Goal: Task Accomplishment & Management: Use online tool/utility

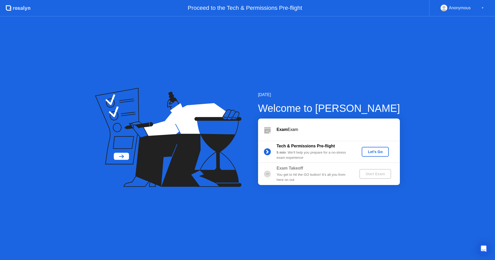
click at [368, 151] on div "Let's Go" at bounding box center [375, 152] width 23 height 4
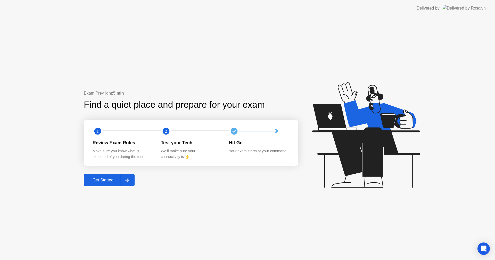
click at [129, 181] on icon at bounding box center [127, 180] width 4 height 3
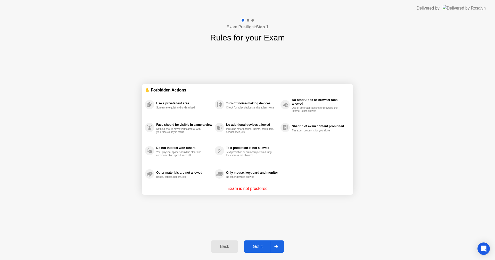
click at [281, 244] on div at bounding box center [276, 247] width 12 height 12
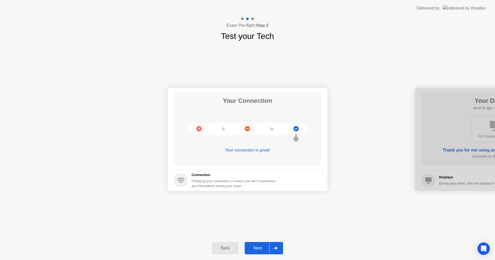
click at [277, 250] on div at bounding box center [275, 248] width 12 height 12
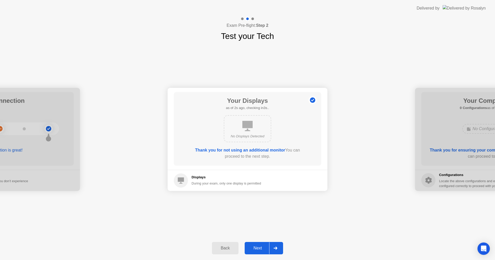
click at [277, 250] on div at bounding box center [275, 248] width 12 height 12
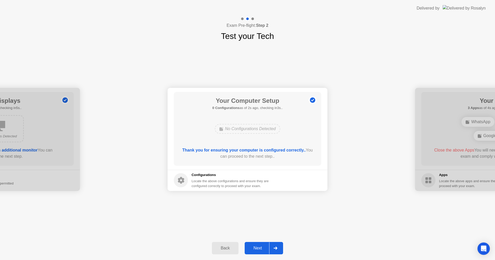
click at [274, 250] on div at bounding box center [275, 248] width 12 height 12
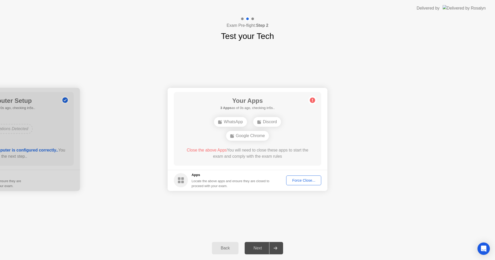
click at [308, 178] on div "Force Close..." at bounding box center [303, 180] width 31 height 4
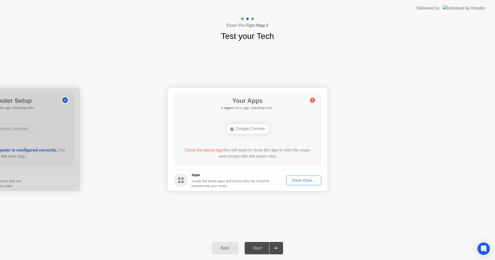
click at [297, 178] on div "Force Close..." at bounding box center [303, 180] width 31 height 4
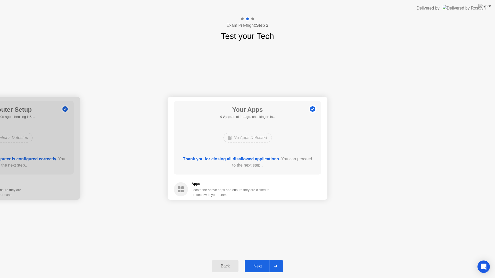
click at [272, 260] on div at bounding box center [275, 267] width 12 height 12
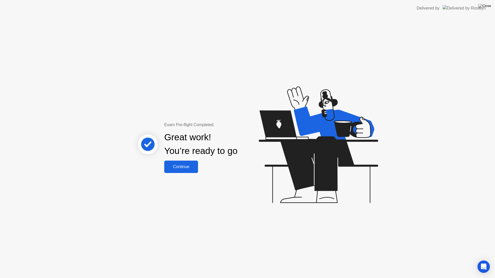
click at [188, 169] on div "Continue" at bounding box center [181, 167] width 31 height 5
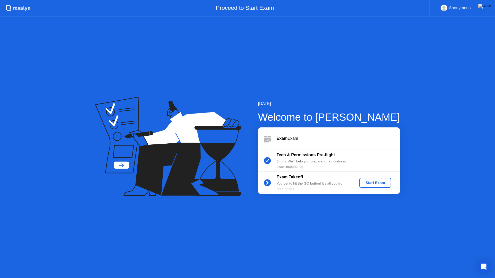
click at [376, 184] on div "Start Exam" at bounding box center [375, 183] width 28 height 4
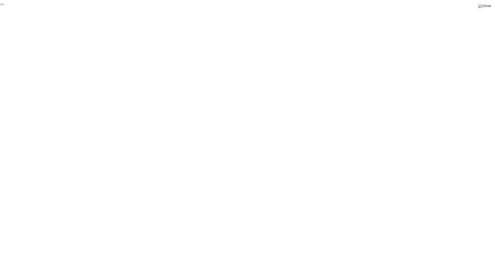
click div "End Proctoring Session"
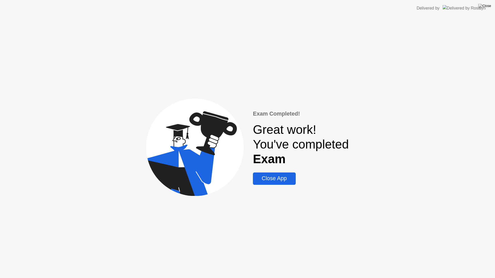
click at [284, 177] on div "Close App" at bounding box center [273, 178] width 39 height 6
